Goal: Task Accomplishment & Management: Complete application form

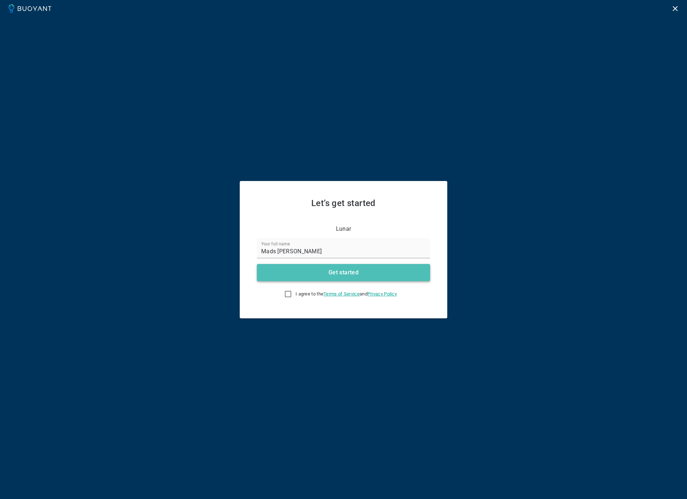
click at [320, 275] on button "Get started" at bounding box center [343, 272] width 173 height 17
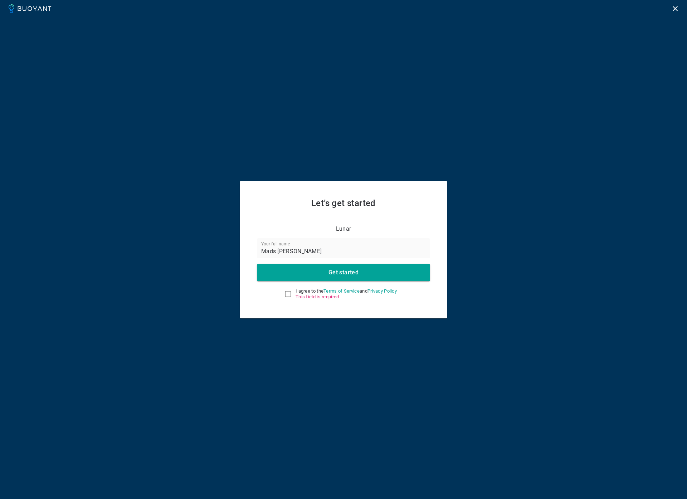
click at [292, 296] on label "I agree to the Terms of Service and Privacy Policy This field is required" at bounding box center [339, 294] width 116 height 14
click at [292, 296] on input "I agree to the Terms of Service and Privacy Policy This field is required" at bounding box center [288, 294] width 9 height 9
checkbox input "true"
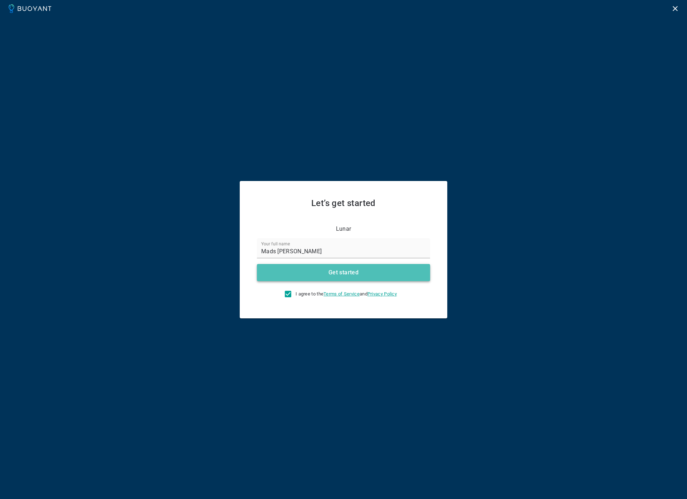
click at [314, 278] on button "Get started" at bounding box center [343, 272] width 173 height 17
